Goal: Find specific page/section: Find specific page/section

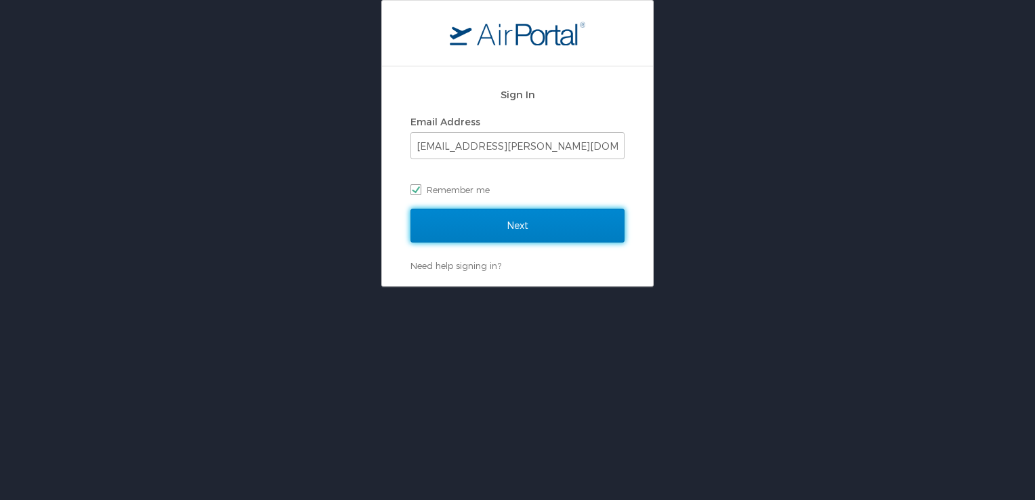
click at [541, 215] on input "Next" at bounding box center [517, 226] width 214 height 34
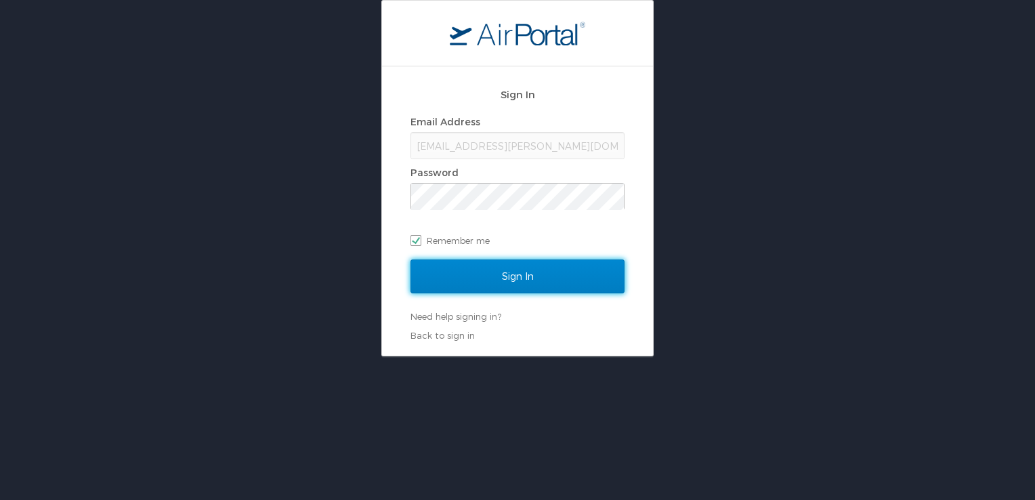
click at [536, 286] on input "Sign In" at bounding box center [517, 276] width 214 height 34
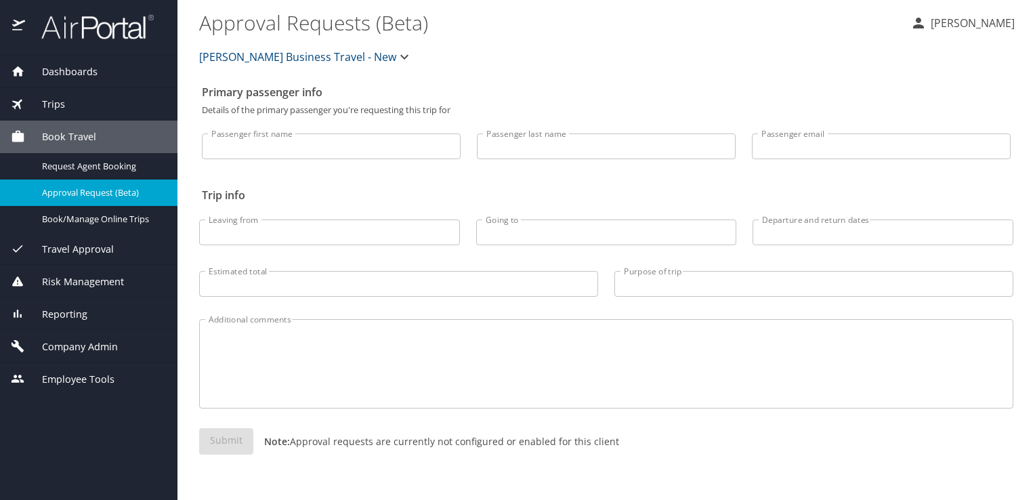
click at [79, 93] on div "Trips" at bounding box center [88, 104] width 177 height 33
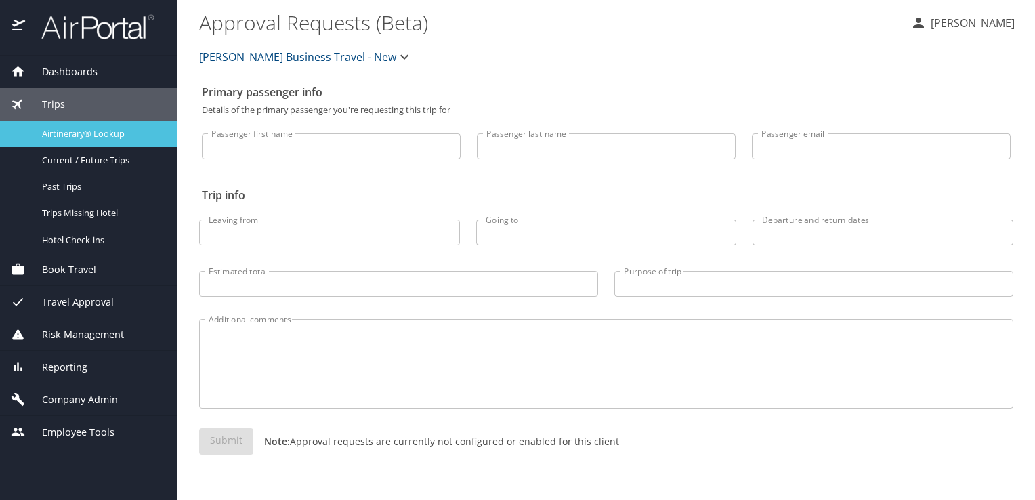
click at [77, 123] on link "Airtinerary® Lookup" at bounding box center [88, 134] width 177 height 26
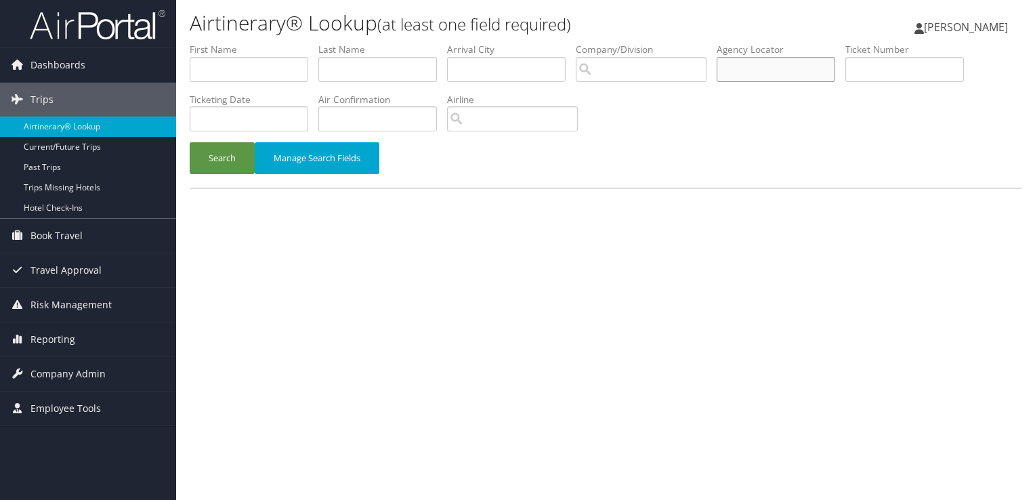
click at [772, 69] on input "text" at bounding box center [776, 69] width 119 height 25
paste input "DBFNNZ"
type input "DBFNNZ"
click at [226, 170] on button "Search" at bounding box center [222, 158] width 65 height 32
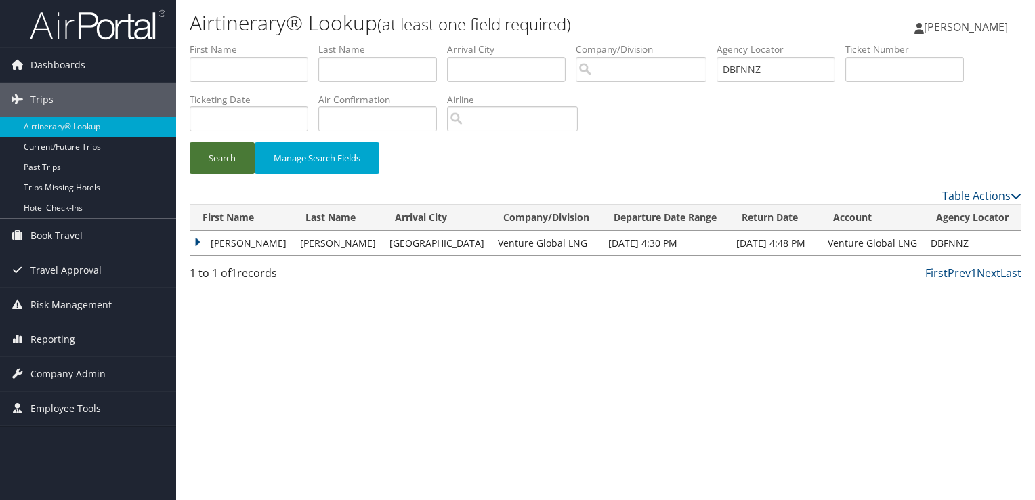
click at [219, 158] on button "Search" at bounding box center [222, 158] width 65 height 32
click at [234, 257] on div "Please wait. This may take a while depending on your search filters. First Name…" at bounding box center [606, 234] width 832 height 61
click at [235, 238] on td "[PERSON_NAME]" at bounding box center [241, 243] width 103 height 24
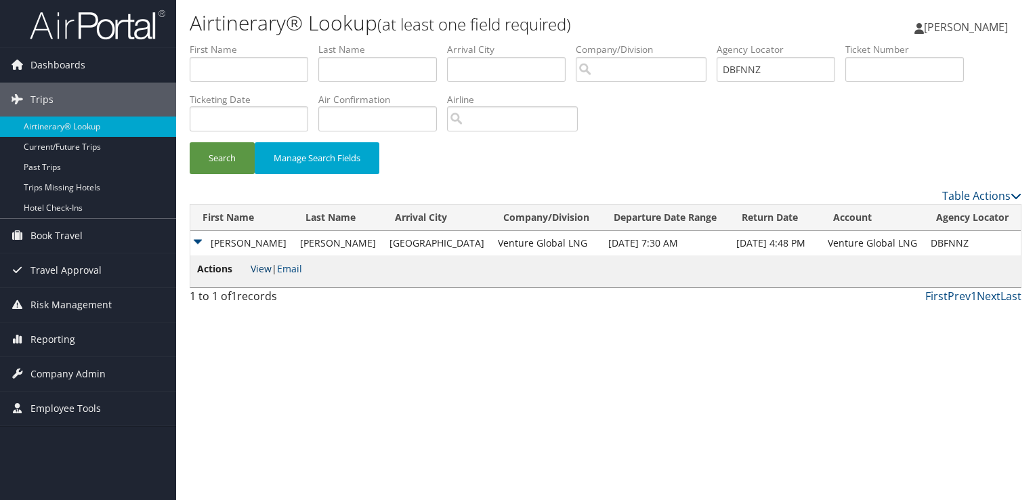
click at [259, 268] on link "View" at bounding box center [261, 268] width 21 height 13
click at [229, 153] on button "Search" at bounding box center [222, 158] width 65 height 32
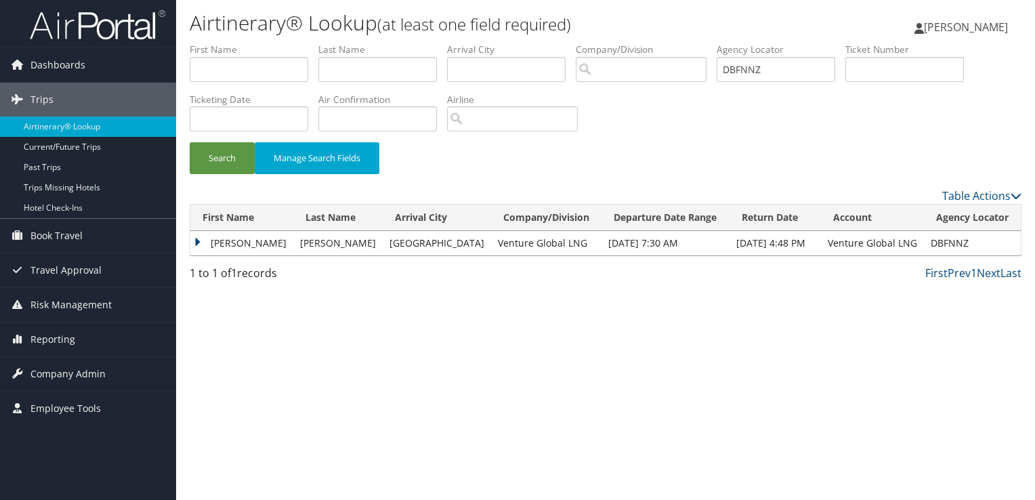
click at [226, 244] on td "[PERSON_NAME]" at bounding box center [241, 243] width 103 height 24
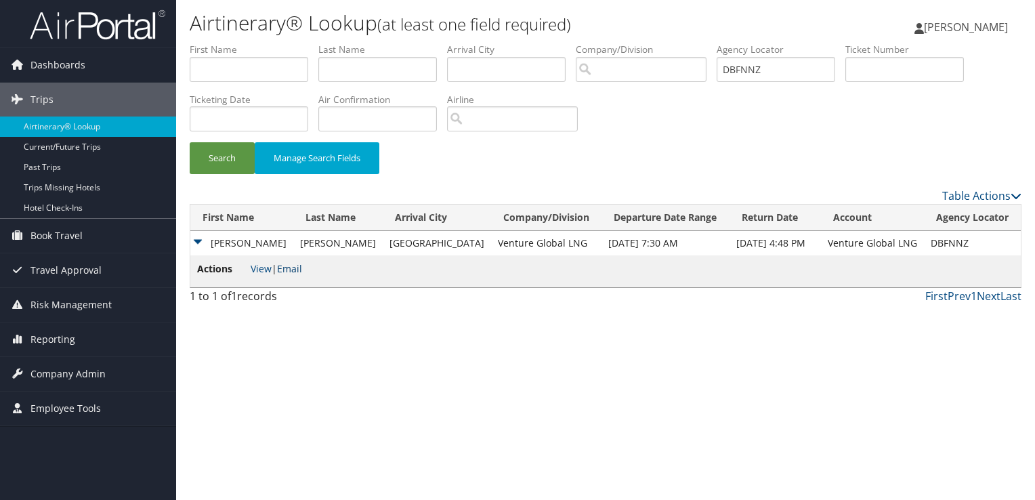
click at [300, 267] on link "Email" at bounding box center [289, 268] width 25 height 13
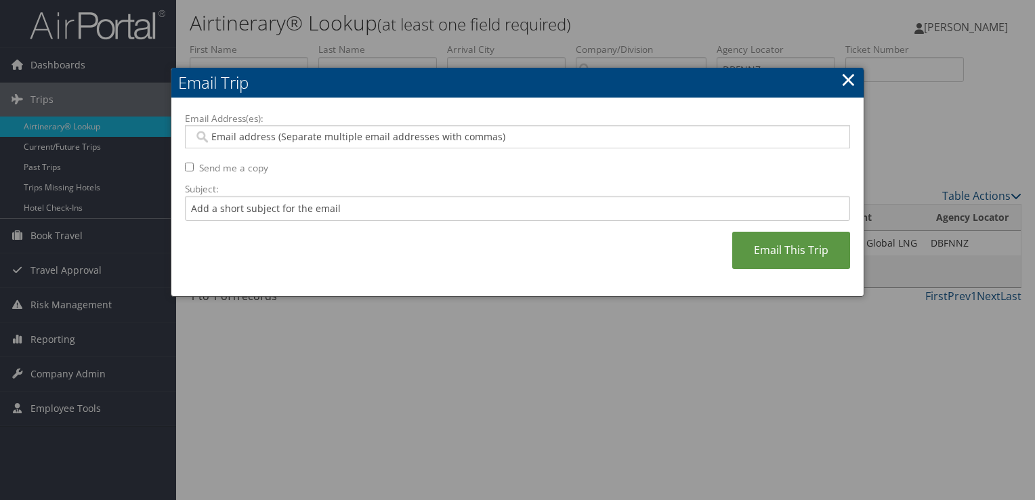
click at [298, 134] on input "Email Address(es):" at bounding box center [518, 137] width 648 height 14
paste input "[EMAIL_ADDRESS][DOMAIN_NAME]"
type input "[EMAIL_ADDRESS][DOMAIN_NAME]"
click at [278, 213] on input "Subject:" at bounding box center [517, 208] width 665 height 25
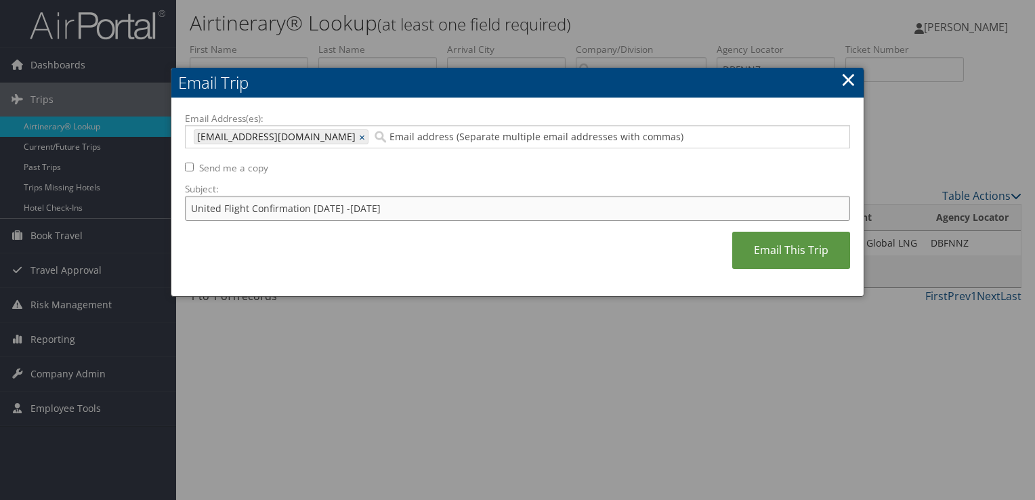
click at [398, 204] on input "United Flight Confirmation [DATE] -[DATE]" at bounding box center [517, 208] width 665 height 25
click at [398, 204] on input "United Flight Confirmation [DATE] - [DATE]" at bounding box center [517, 208] width 665 height 25
type input "United Flight Confirmation [DATE] - [DATE]"
click at [787, 249] on link "Email This Trip" at bounding box center [791, 250] width 118 height 37
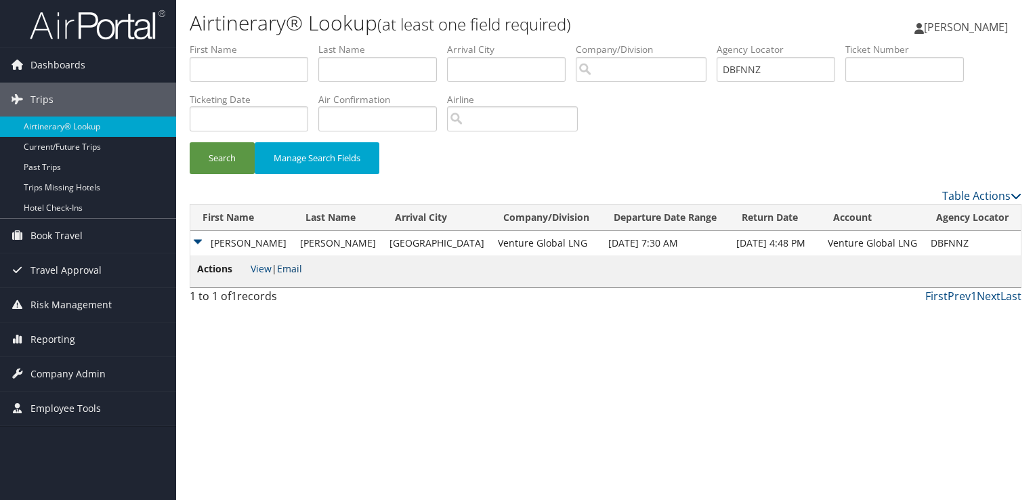
click at [291, 270] on link "Email" at bounding box center [289, 268] width 25 height 13
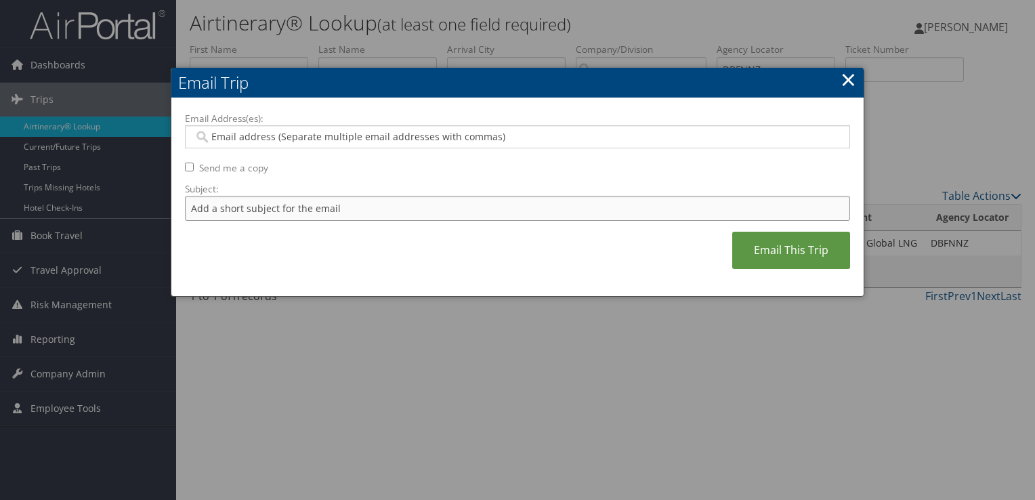
click at [275, 213] on input "Subject:" at bounding box center [517, 208] width 665 height 25
paste input "United Flight Confirmation [DATE] - [DATE]"
type input "United Flight Confirmation [DATE] - [DATE]"
click at [273, 129] on div at bounding box center [517, 136] width 665 height 23
paste input "[EMAIL_ADDRESS][DOMAIN_NAME]"
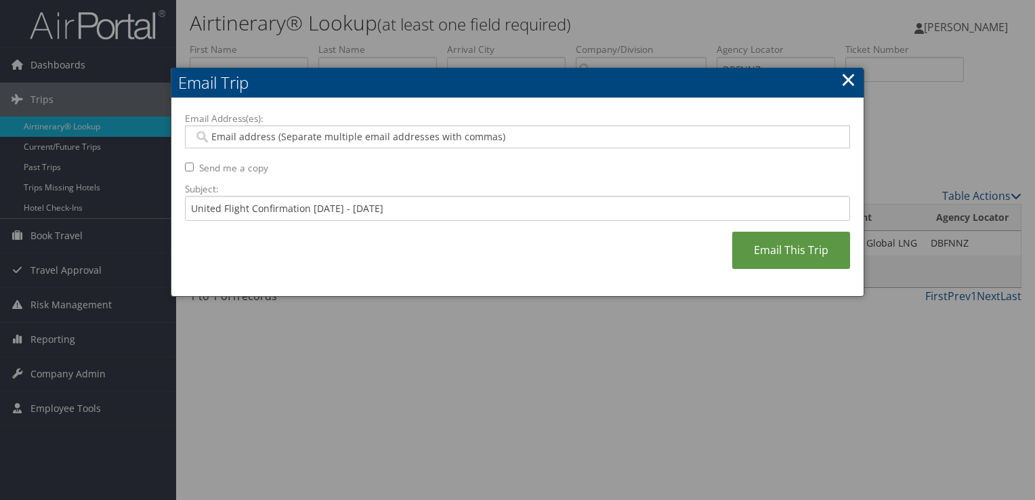
type input "[EMAIL_ADDRESS][DOMAIN_NAME]"
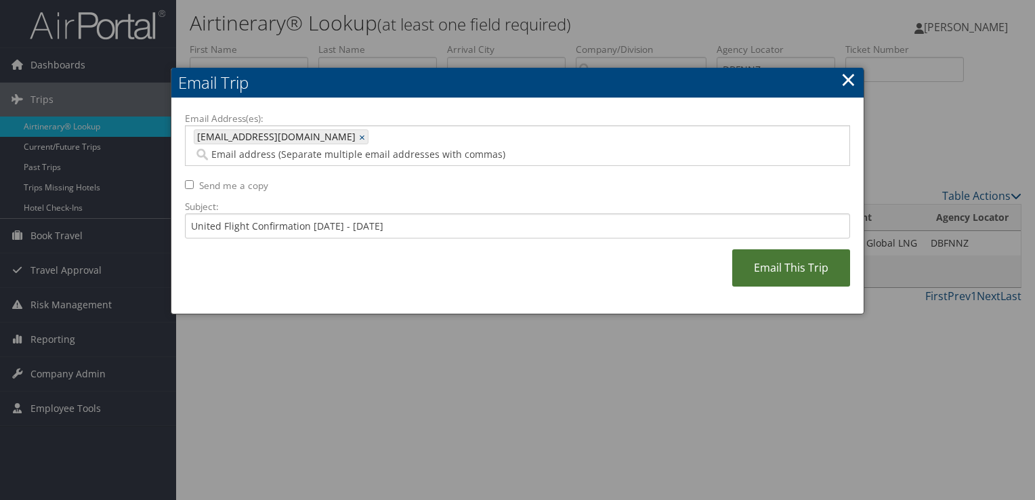
click at [780, 249] on link "Email This Trip" at bounding box center [791, 267] width 118 height 37
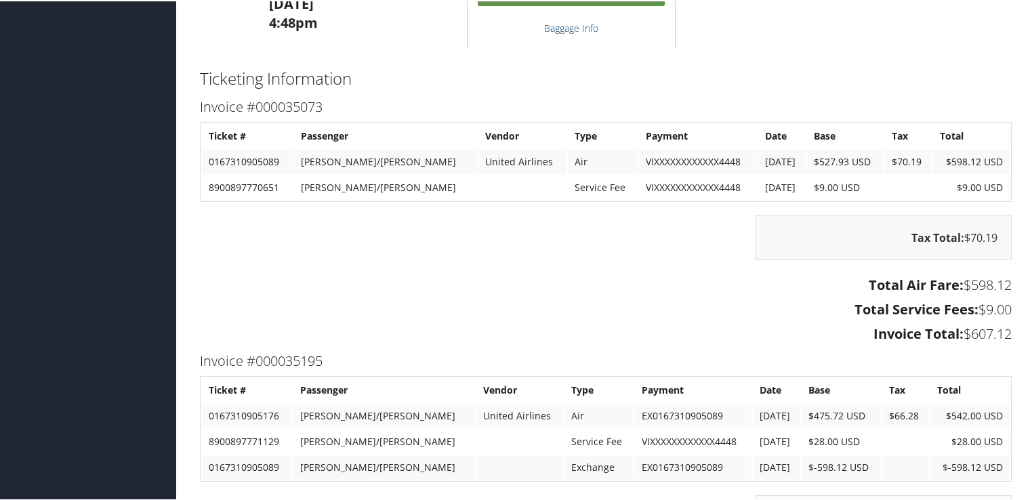
scroll to position [1292, 0]
